Goal: Task Accomplishment & Management: Complete application form

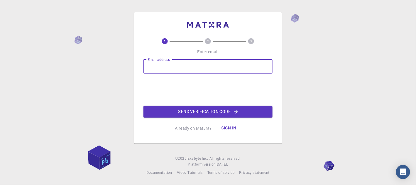
drag, startPoint x: 0, startPoint y: 0, endPoint x: 159, endPoint y: 63, distance: 171.0
click at [159, 63] on input "Email address" at bounding box center [207, 66] width 129 height 14
type input "[EMAIL_ADDRESS][DOMAIN_NAME]"
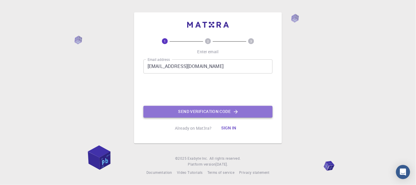
click at [179, 111] on button "Send verification code" at bounding box center [207, 112] width 129 height 12
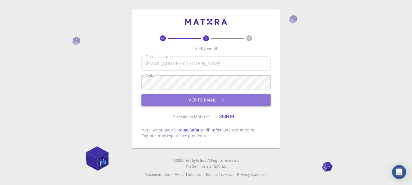
click at [184, 104] on button "Verify email" at bounding box center [205, 100] width 129 height 12
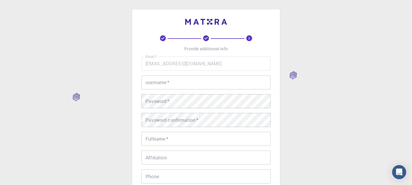
click at [206, 77] on input "username   *" at bounding box center [205, 82] width 129 height 14
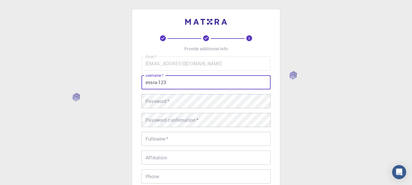
type input "essra-123"
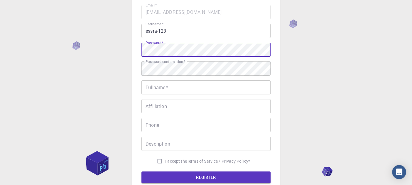
scroll to position [51, 0]
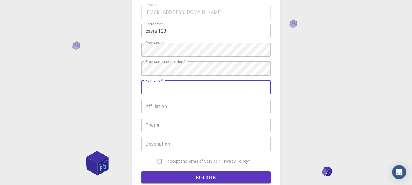
click at [209, 90] on input "Fullname   *" at bounding box center [205, 87] width 129 height 14
type input "u"
type input "Issra"
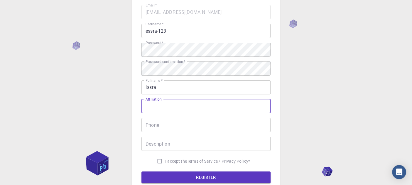
click at [204, 104] on input "Affiliation" at bounding box center [205, 106] width 129 height 14
type input "u"
type input "[PERSON_NAME]"
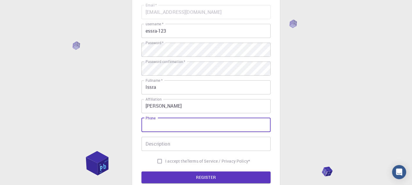
click at [192, 127] on input "Phone" at bounding box center [205, 125] width 129 height 14
type input "01019173312"
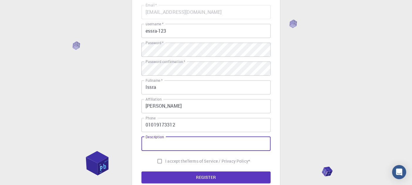
click at [186, 138] on input "Description" at bounding box center [205, 143] width 129 height 14
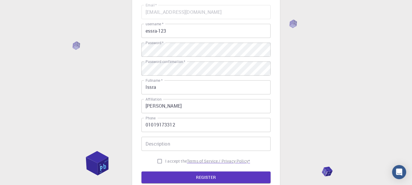
click at [189, 160] on p "Terms of Service / Privacy Policy *" at bounding box center [218, 161] width 63 height 6
click at [157, 162] on input "I accept the Terms of Service / Privacy Policy *" at bounding box center [159, 160] width 11 height 11
checkbox input "true"
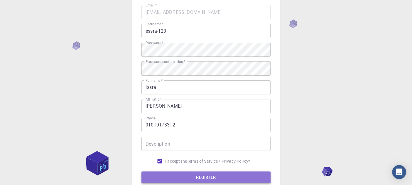
click at [165, 174] on button "REGISTER" at bounding box center [205, 177] width 129 height 12
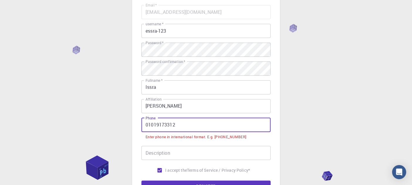
click at [183, 126] on input "01019173312" at bounding box center [205, 125] width 129 height 14
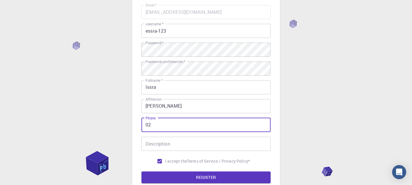
type input "0"
type input "[PHONE_NUMBER]"
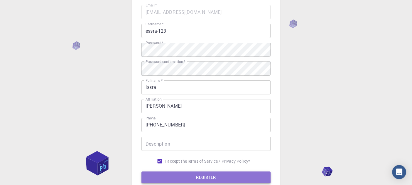
click at [165, 177] on button "REGISTER" at bounding box center [205, 177] width 129 height 12
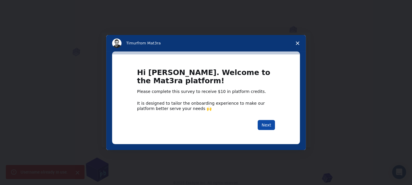
click at [268, 120] on button "Next" at bounding box center [266, 125] width 17 height 10
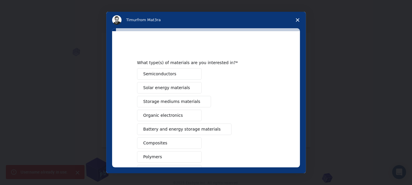
click at [292, 19] on span "Close survey" at bounding box center [297, 20] width 16 height 16
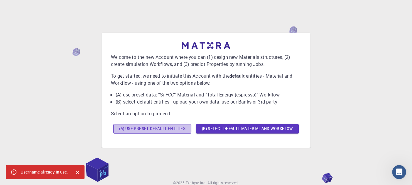
click at [184, 129] on button "(A) Use preset default entities" at bounding box center [152, 128] width 78 height 9
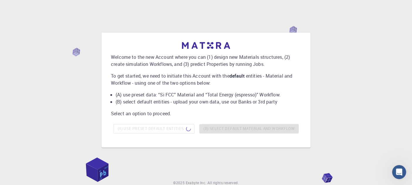
click at [184, 129] on div "(A) Use preset default entities (B) Select default material and workflow" at bounding box center [206, 128] width 190 height 14
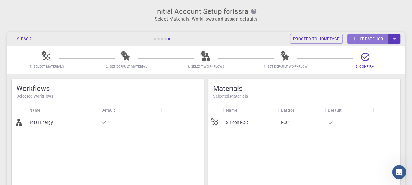
click at [355, 37] on icon at bounding box center [354, 38] width 5 height 5
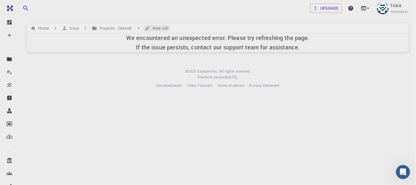
click at [158, 29] on h6 "New Job" at bounding box center [159, 28] width 18 height 6
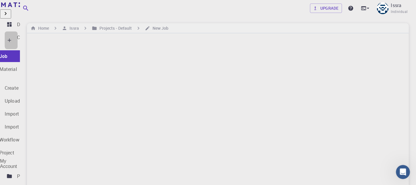
click at [31, 36] on div "Create" at bounding box center [24, 40] width 14 height 13
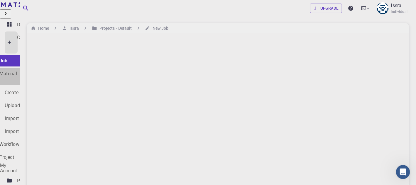
click at [17, 70] on p "New Material" at bounding box center [3, 73] width 28 height 7
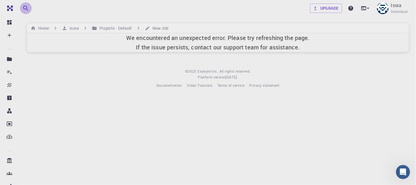
click at [26, 10] on icon "button" at bounding box center [25, 8] width 7 height 7
click at [48, 121] on div at bounding box center [208, 123] width 416 height 5
click at [11, 107] on button "button" at bounding box center [5, 111] width 11 height 9
click at [146, 39] on h6 "We encountered an unexpected error. Please try refreshing the page. If the issu…" at bounding box center [218, 42] width 184 height 19
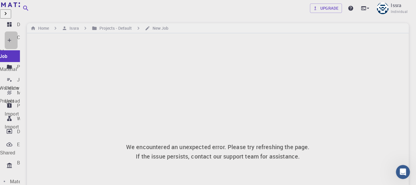
click at [31, 38] on div "Create" at bounding box center [24, 40] width 14 height 13
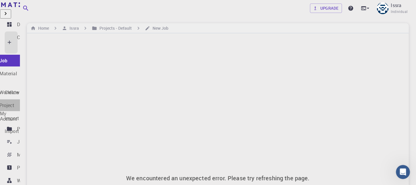
click at [45, 99] on link "New Project" at bounding box center [15, 105] width 75 height 12
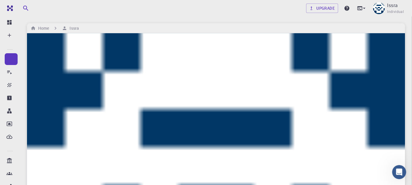
paste input "aryloxy propanolamine"
type input "aryloxy propanolamine"
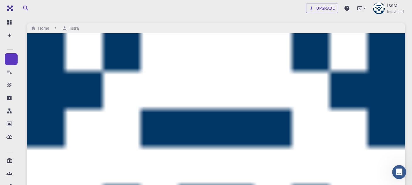
type input "smiles"
